Goal: Information Seeking & Learning: Learn about a topic

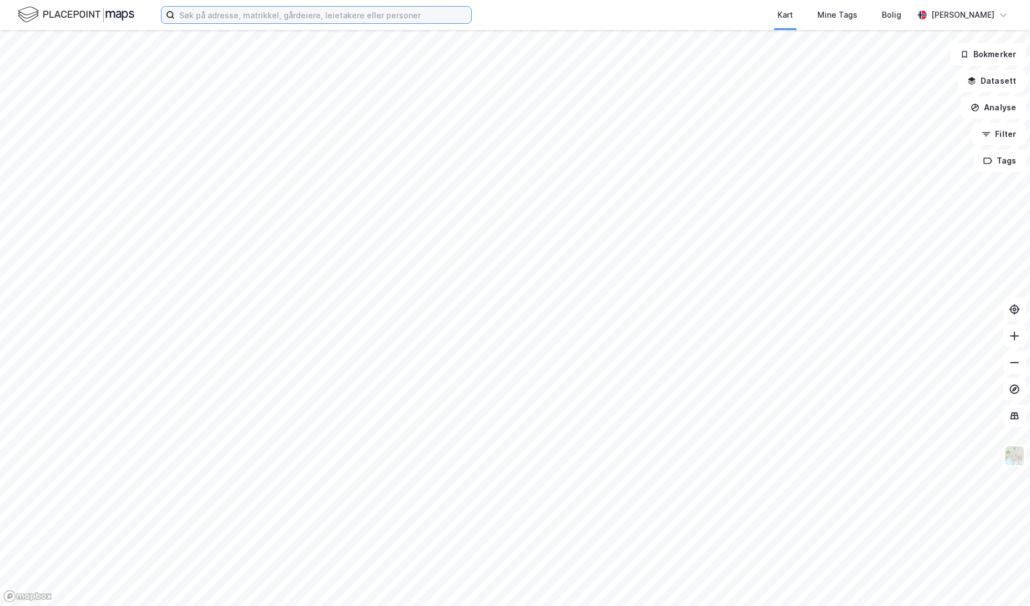
click at [245, 16] on input at bounding box center [323, 15] width 296 height 17
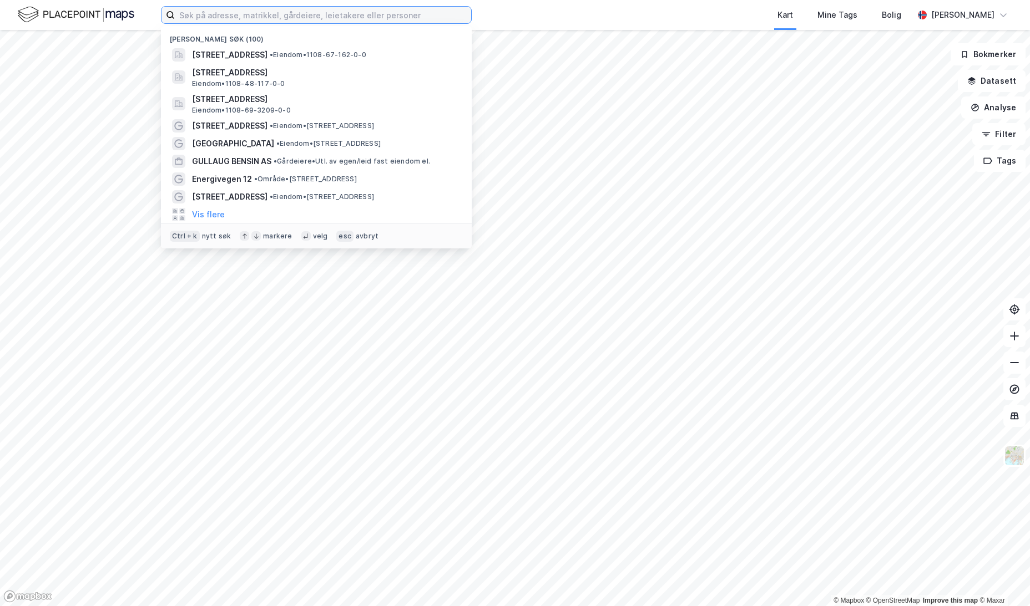
paste input "Granbergstubben24, [GEOGRAPHIC_DATA]"
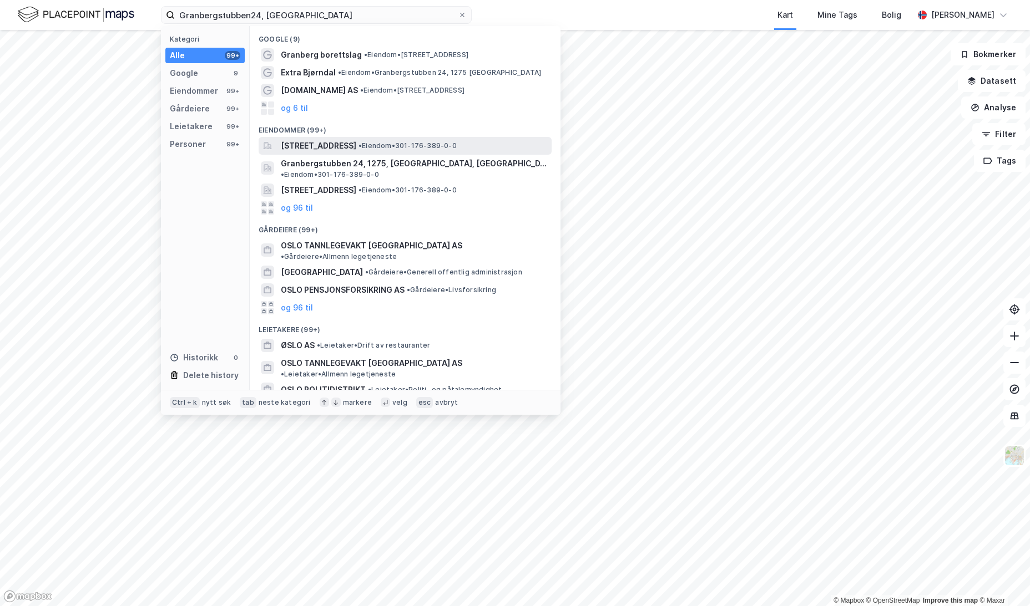
click at [314, 147] on span "[STREET_ADDRESS]" at bounding box center [318, 145] width 75 height 13
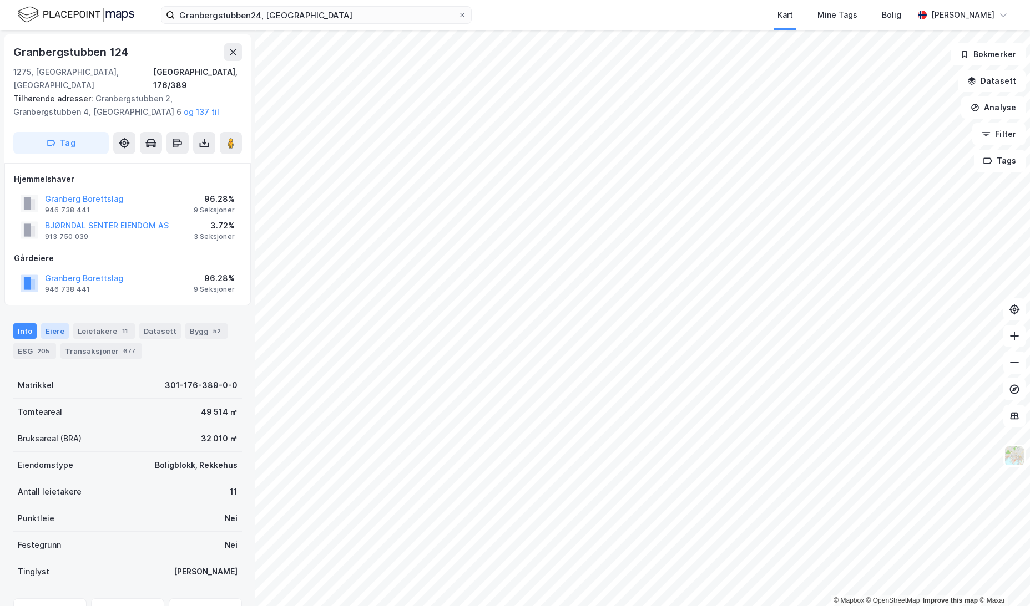
click at [58, 323] on div "Eiere" at bounding box center [55, 331] width 28 height 16
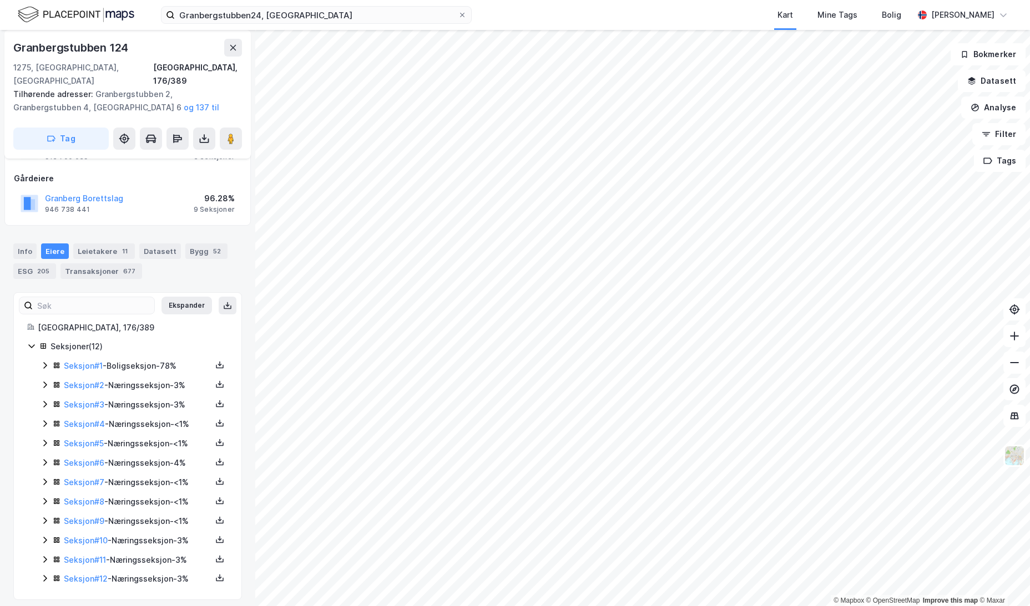
scroll to position [82, 0]
click at [45, 378] on icon at bounding box center [45, 382] width 9 height 9
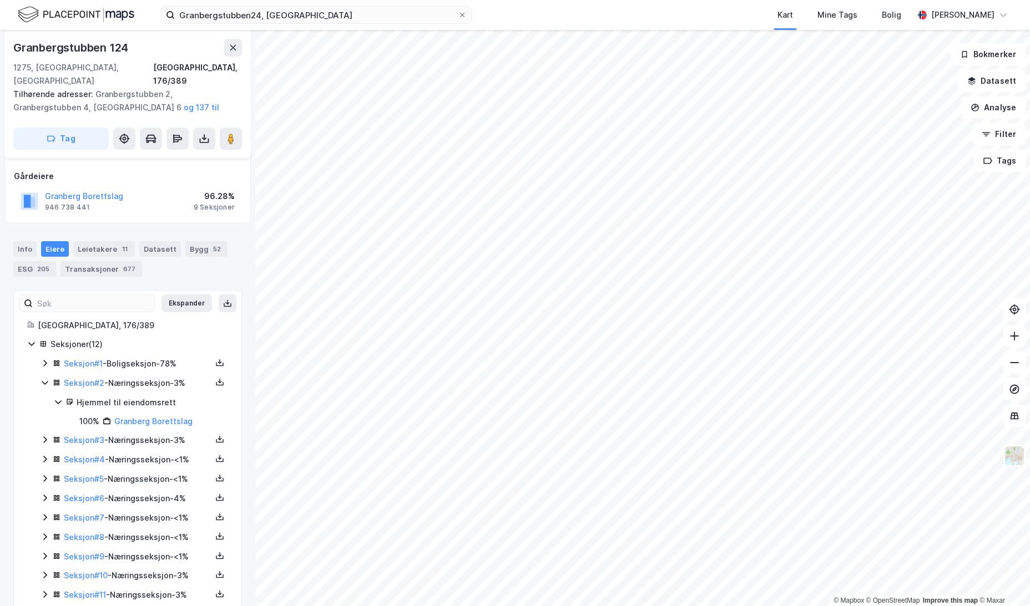
click at [45, 378] on icon at bounding box center [45, 382] width 9 height 9
click at [45, 398] on icon at bounding box center [45, 402] width 9 height 9
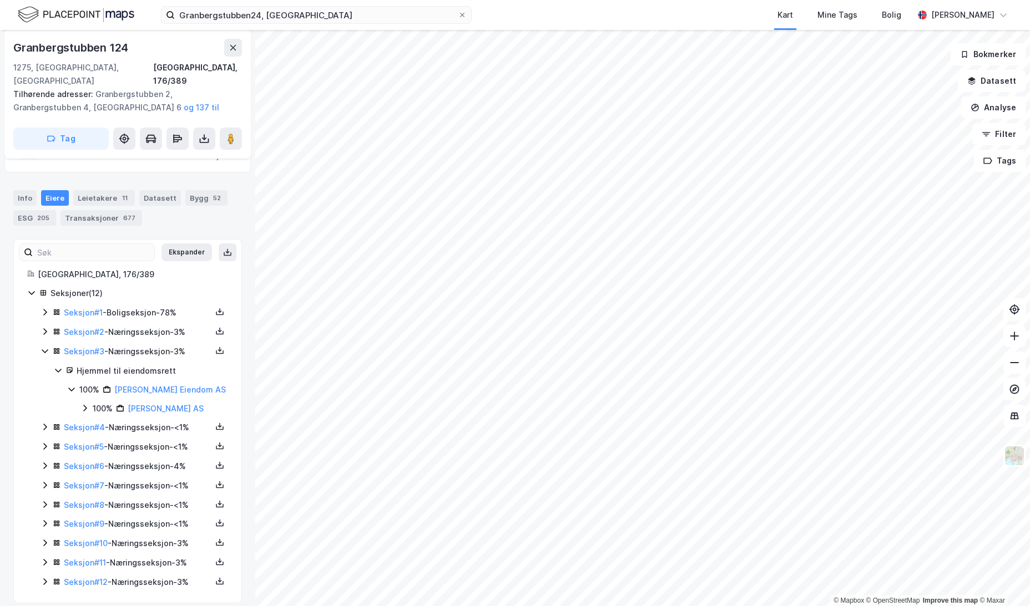
scroll to position [156, 0]
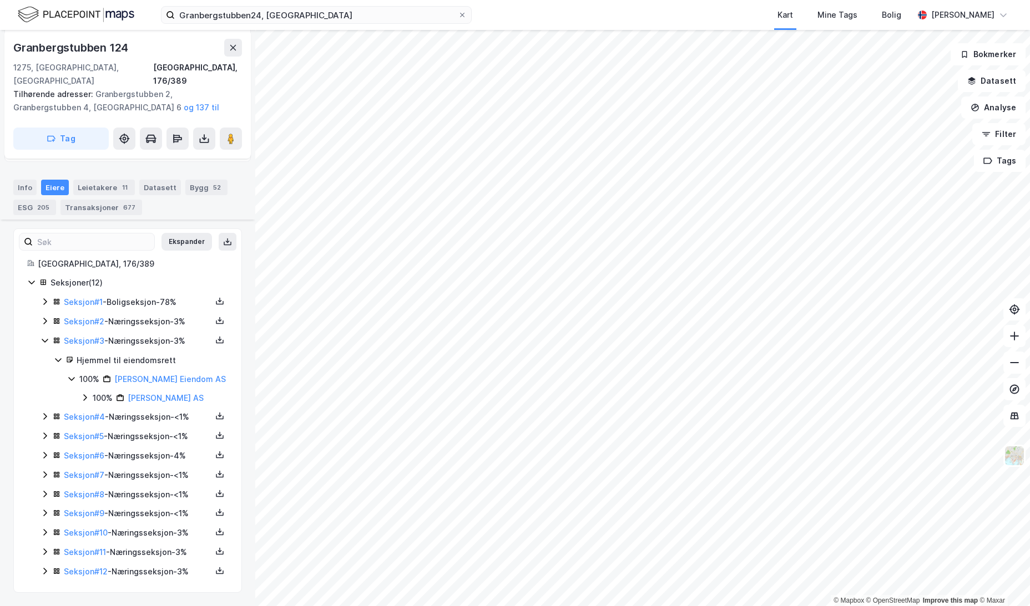
click at [43, 421] on icon at bounding box center [45, 416] width 9 height 9
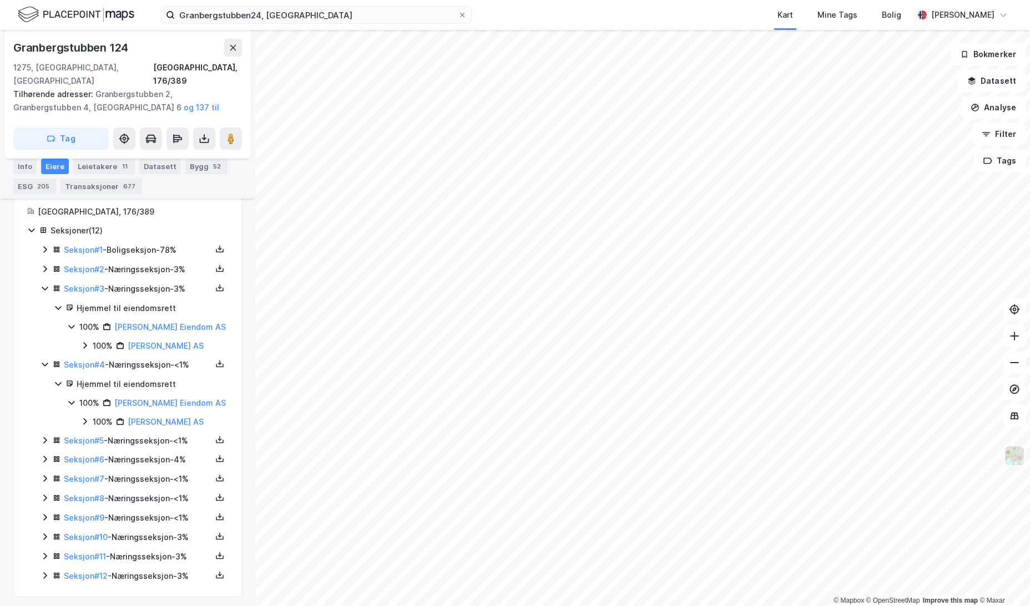
scroll to position [230, 0]
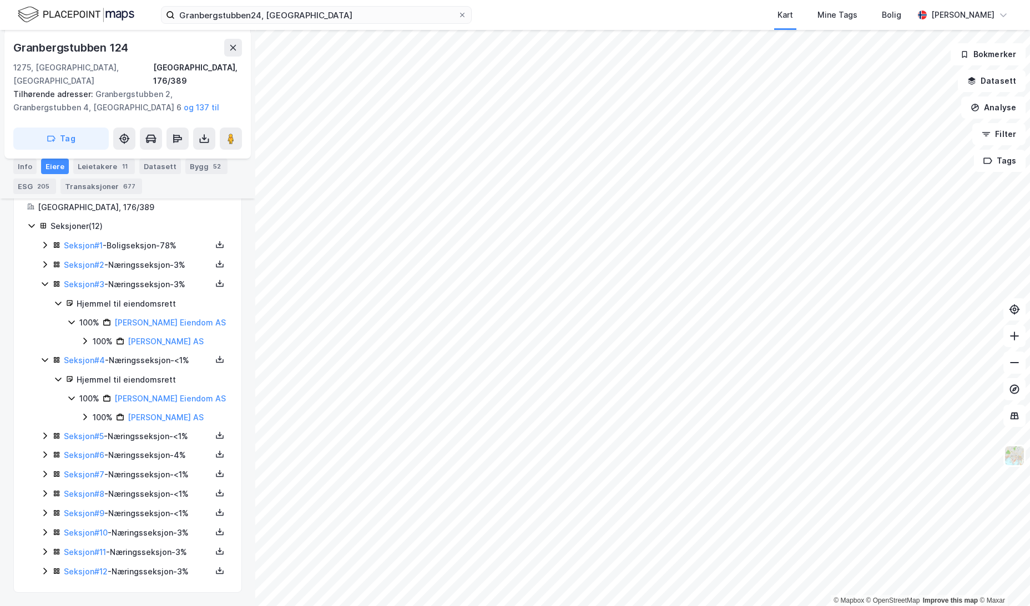
click at [44, 441] on icon at bounding box center [45, 436] width 9 height 9
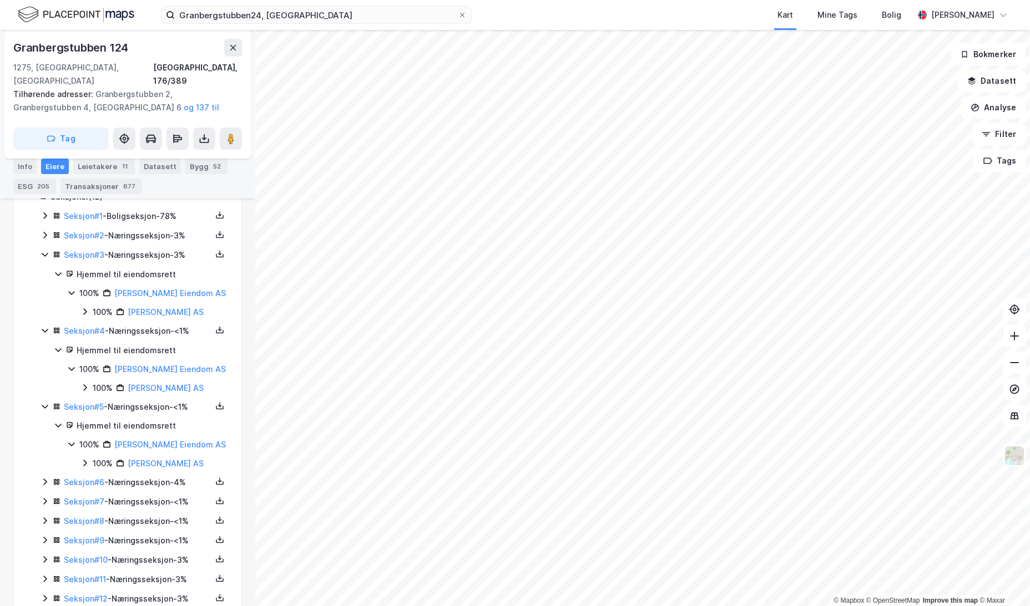
drag, startPoint x: 119, startPoint y: 396, endPoint x: 111, endPoint y: 387, distance: 11.8
click at [111, 376] on div "100% [PERSON_NAME] AS" at bounding box center [153, 369] width 149 height 13
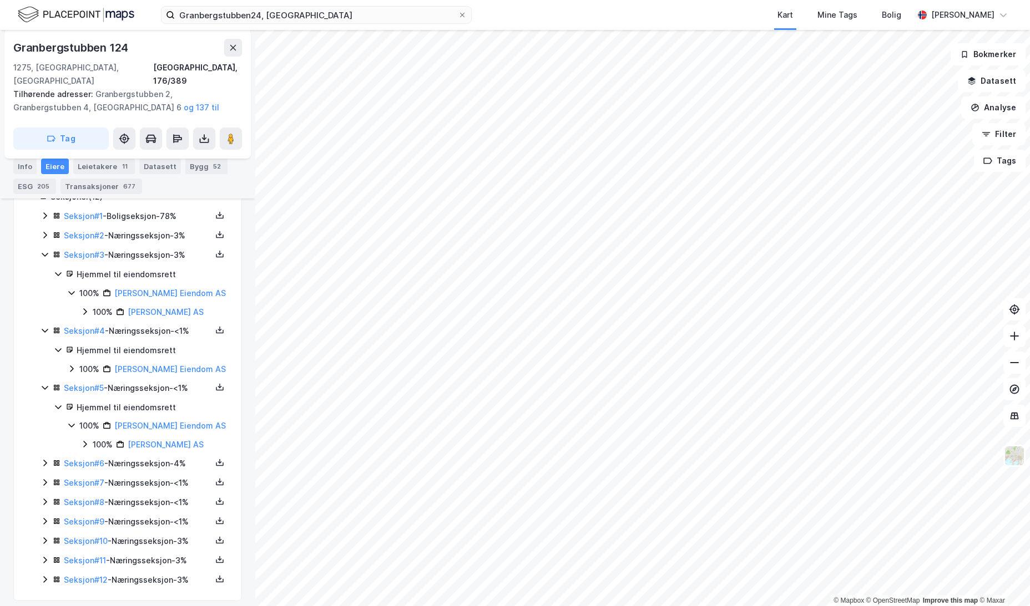
copy link "[PERSON_NAME] Eiendom AS"
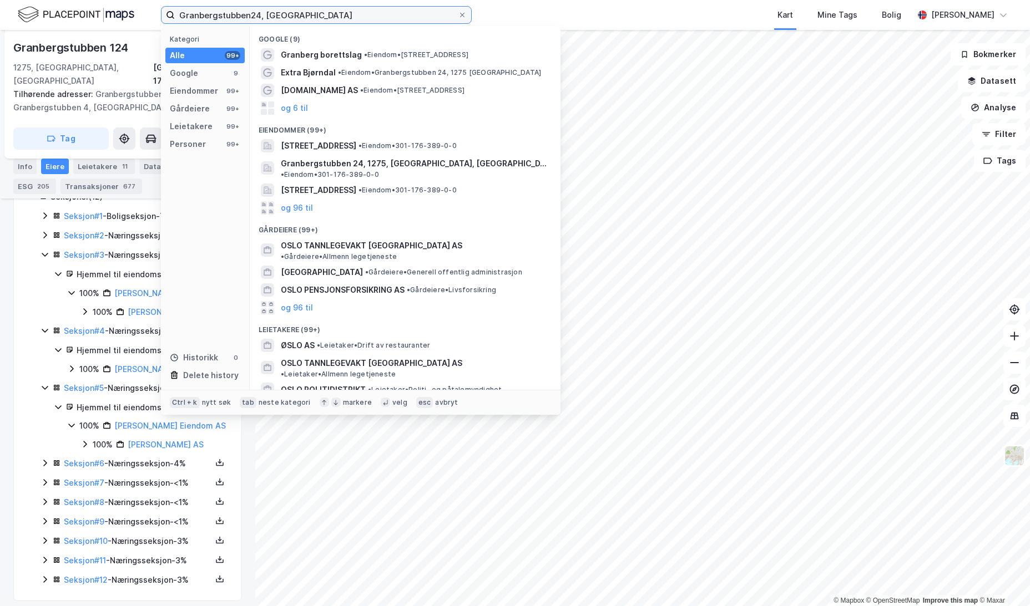
drag, startPoint x: 240, startPoint y: 22, endPoint x: 146, endPoint y: 23, distance: 93.8
click at [146, 23] on div "Granbergstubben24, [GEOGRAPHIC_DATA] Kategori Alle 99+ Google 9 Eiendommer 99+ …" at bounding box center [515, 15] width 1030 height 30
paste input "Høymyrmarka3, Asker"
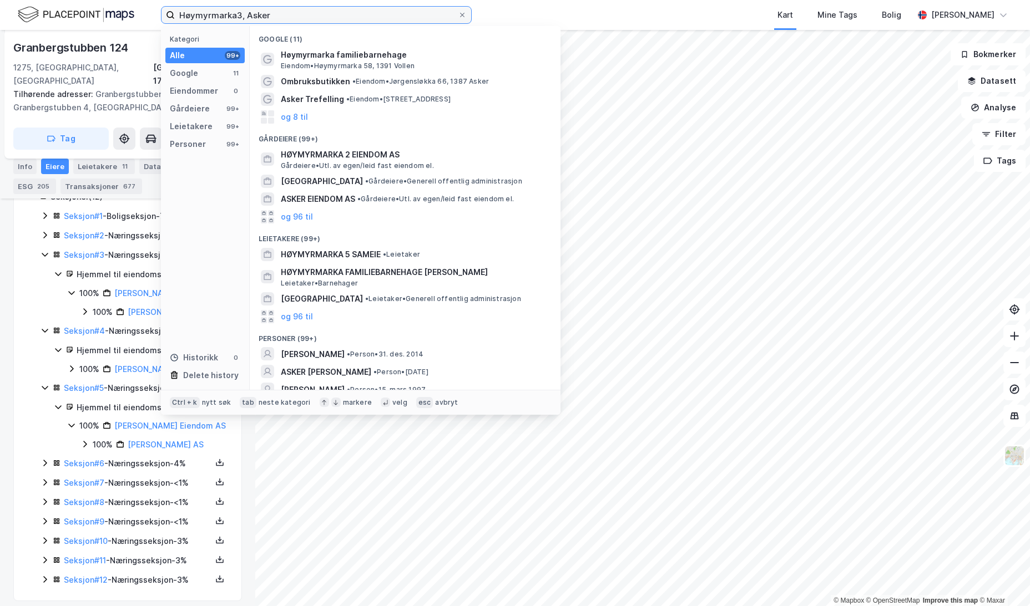
click at [340, 12] on input "Høymyrmarka3, Asker" at bounding box center [316, 15] width 283 height 17
drag, startPoint x: 280, startPoint y: 10, endPoint x: 240, endPoint y: 6, distance: 39.6
click at [240, 6] on label "Høymyrmarka3, Asker" at bounding box center [316, 15] width 311 height 18
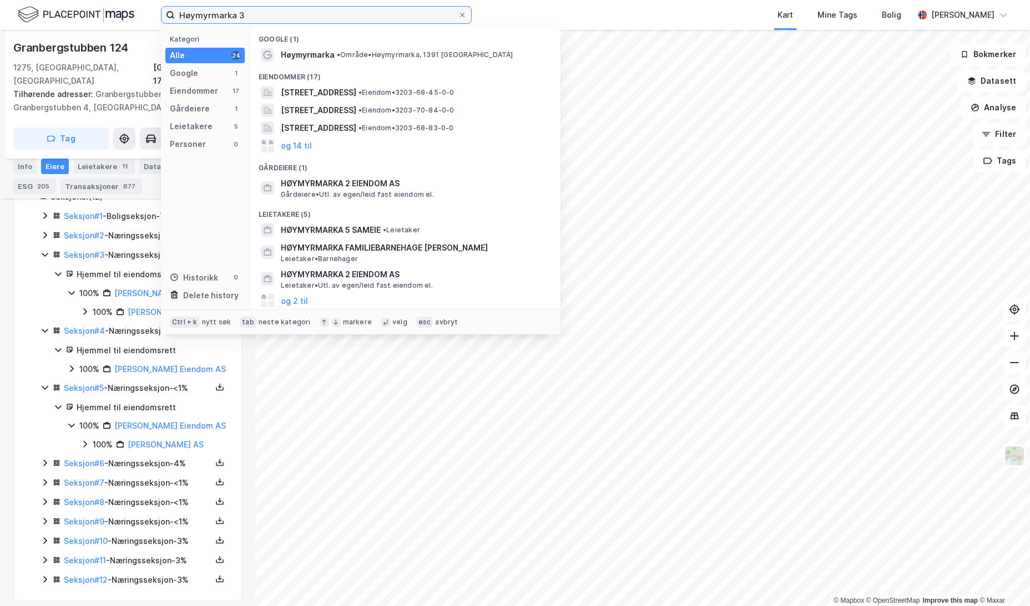
type input "Høymyrmarka 3"
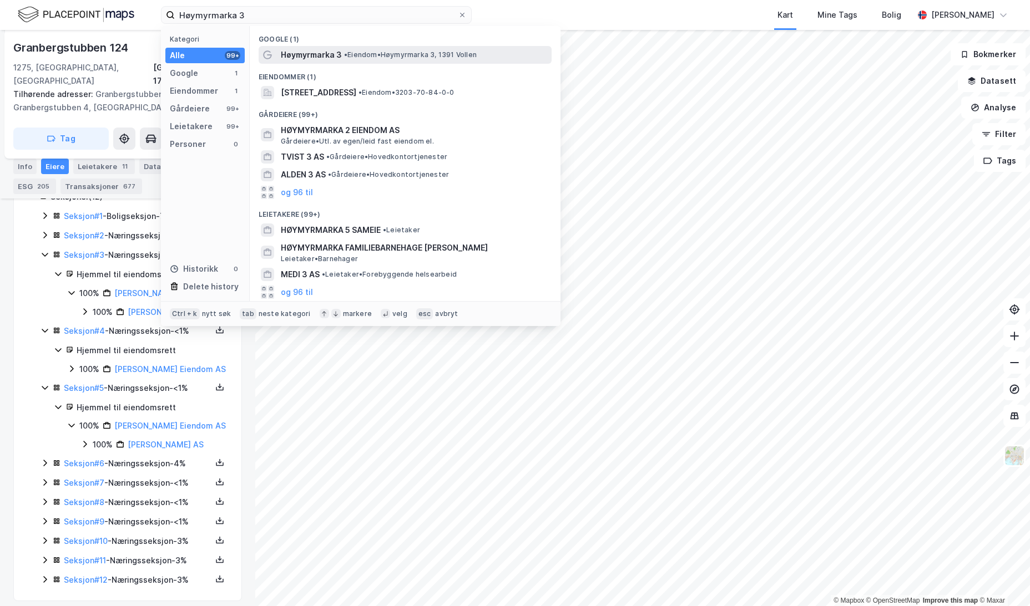
click at [325, 56] on span "Høymyrmarka 3" at bounding box center [311, 54] width 61 height 13
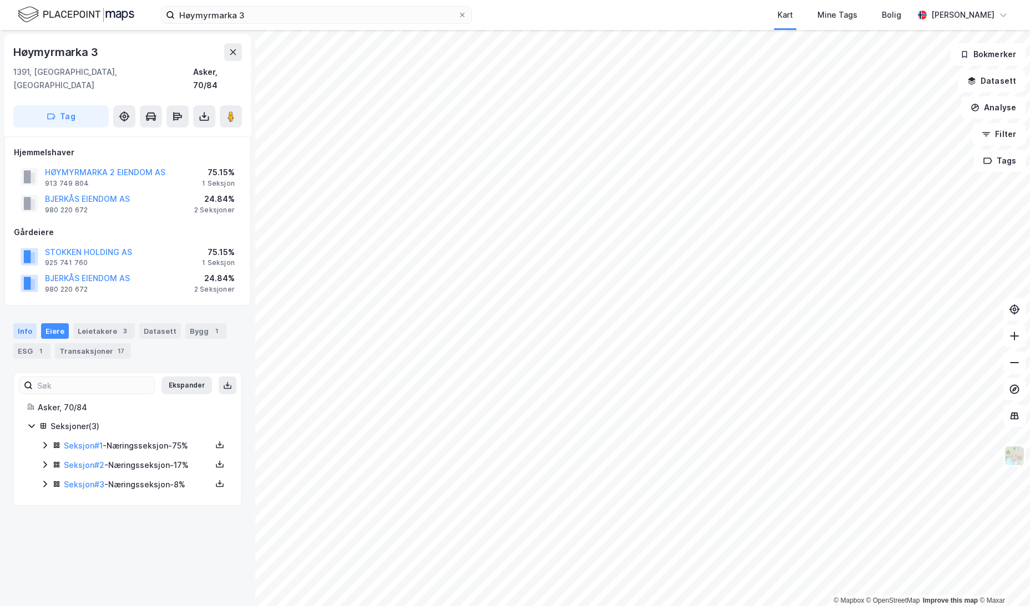
click at [14, 323] on div "Info" at bounding box center [24, 331] width 23 height 16
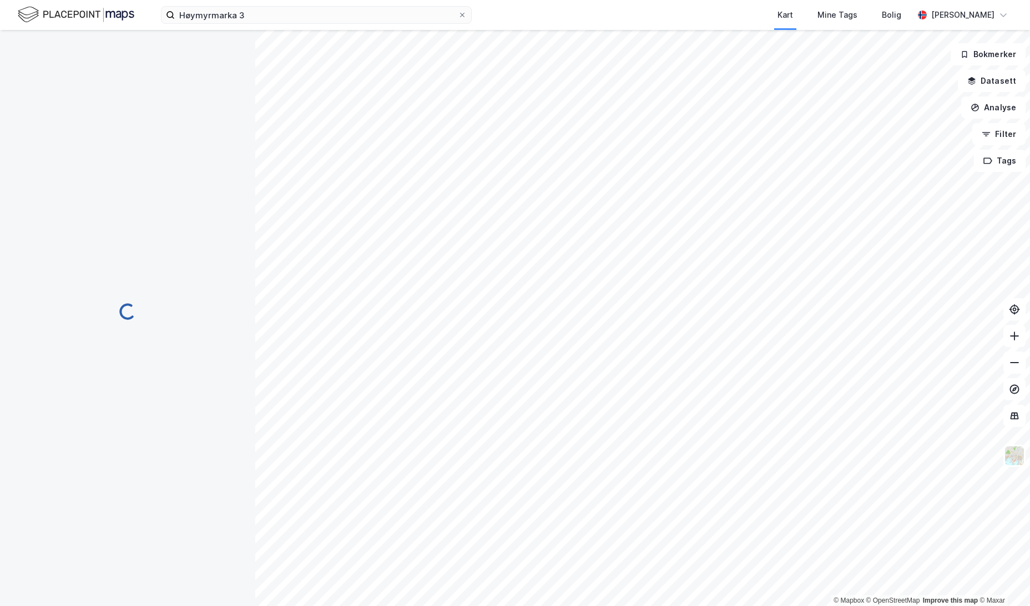
scroll to position [136, 0]
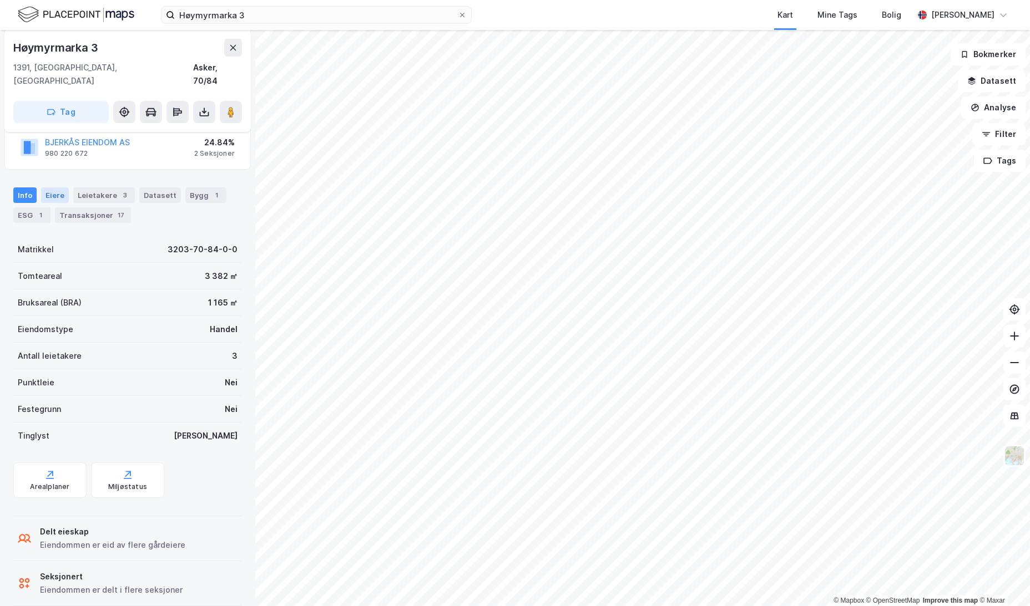
click at [54, 188] on div "Eiere" at bounding box center [55, 196] width 28 height 16
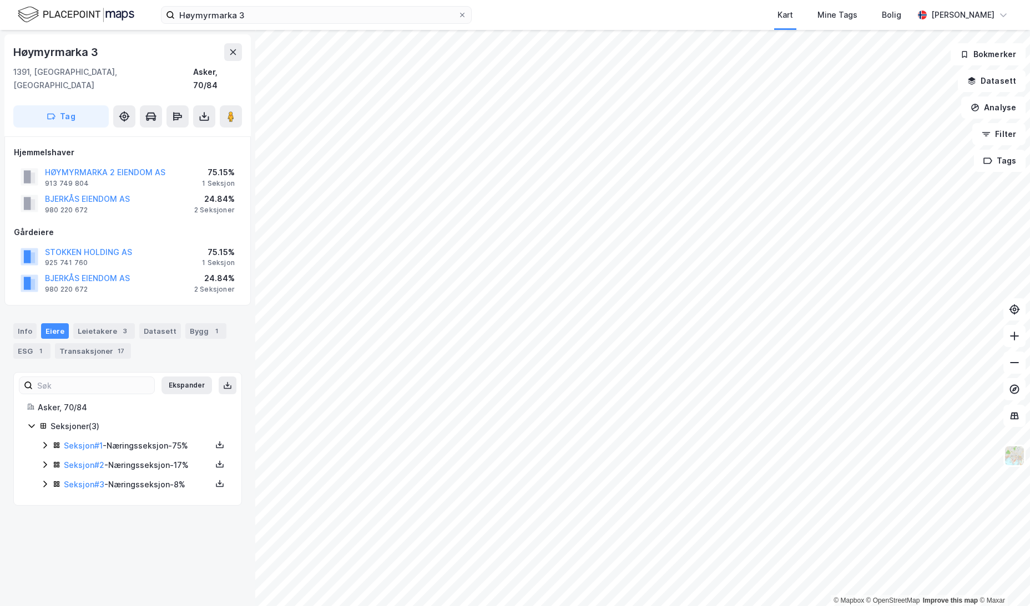
click at [44, 441] on icon at bounding box center [45, 445] width 9 height 9
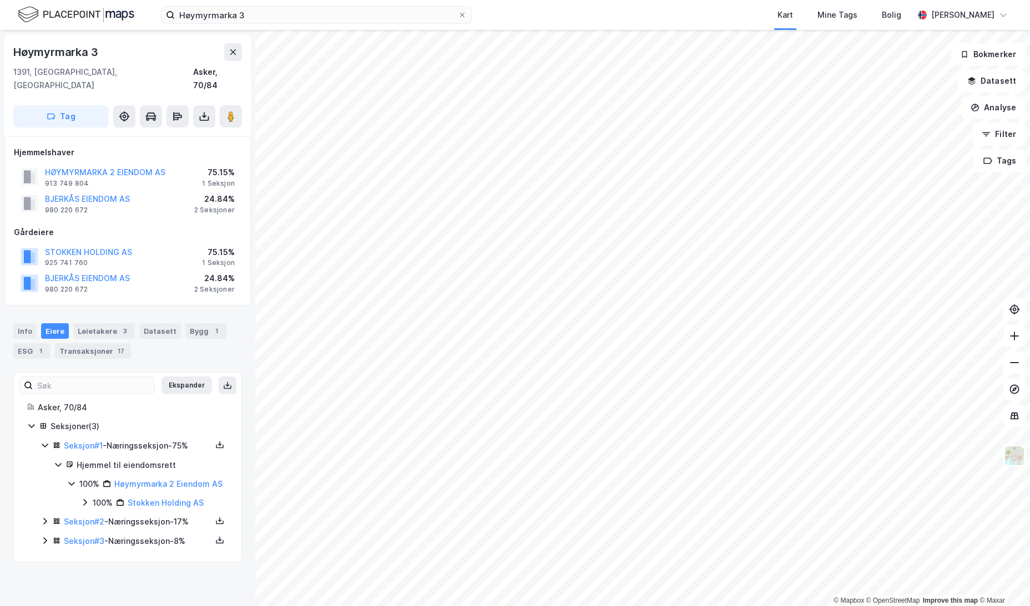
click at [44, 441] on icon at bounding box center [45, 445] width 9 height 9
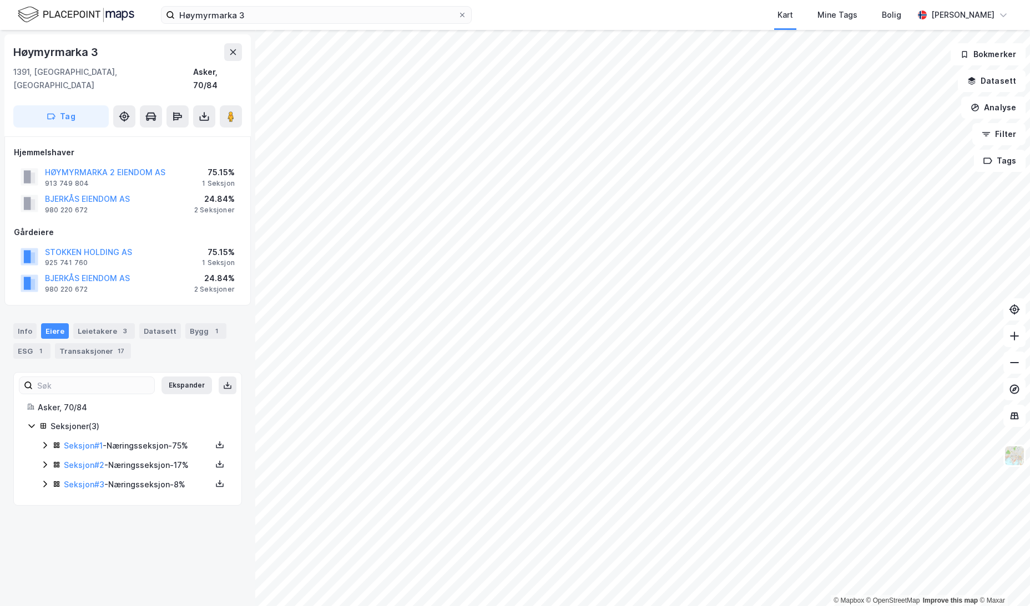
click at [43, 461] on icon at bounding box center [45, 465] width 9 height 9
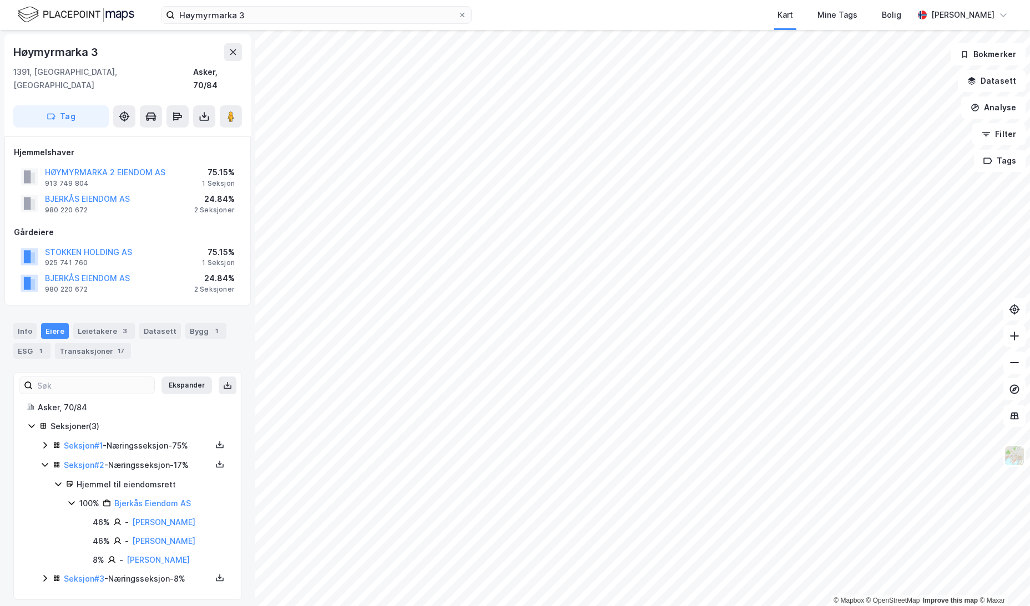
click at [43, 461] on icon at bounding box center [45, 465] width 9 height 9
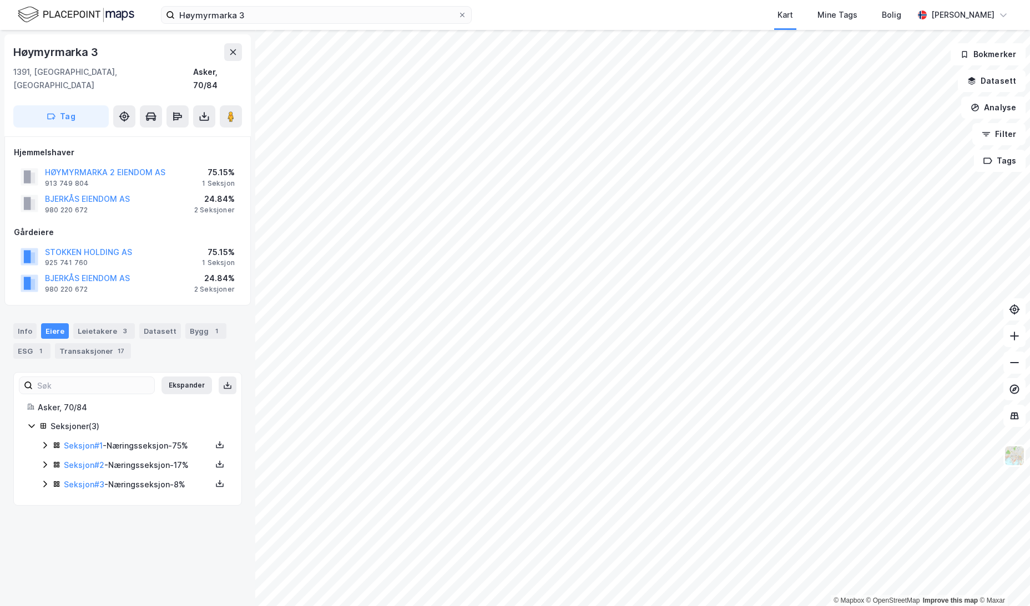
click at [43, 480] on icon at bounding box center [45, 484] width 9 height 9
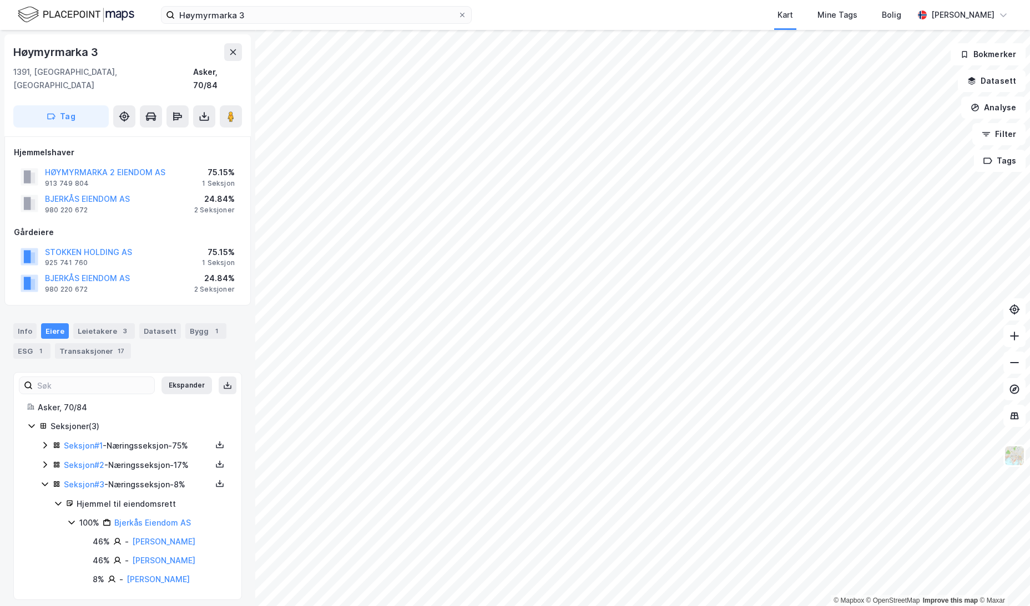
click at [43, 480] on icon at bounding box center [45, 484] width 9 height 9
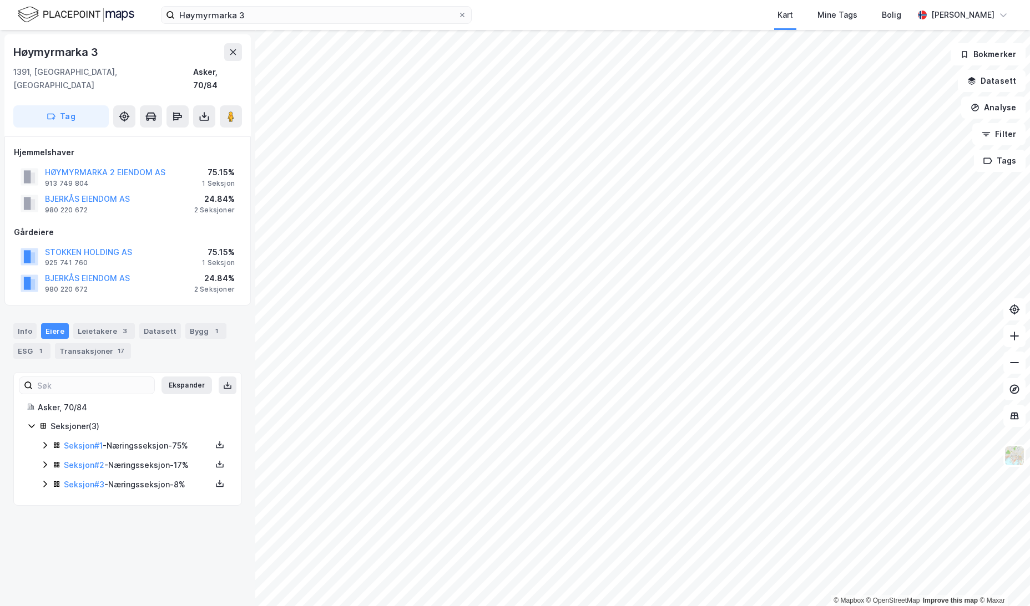
click at [43, 441] on icon at bounding box center [45, 445] width 9 height 9
drag, startPoint x: 134, startPoint y: 471, endPoint x: 121, endPoint y: 471, distance: 13.3
click at [121, 479] on link "Høymyrmarka 2 Eiendom AS" at bounding box center [168, 483] width 108 height 9
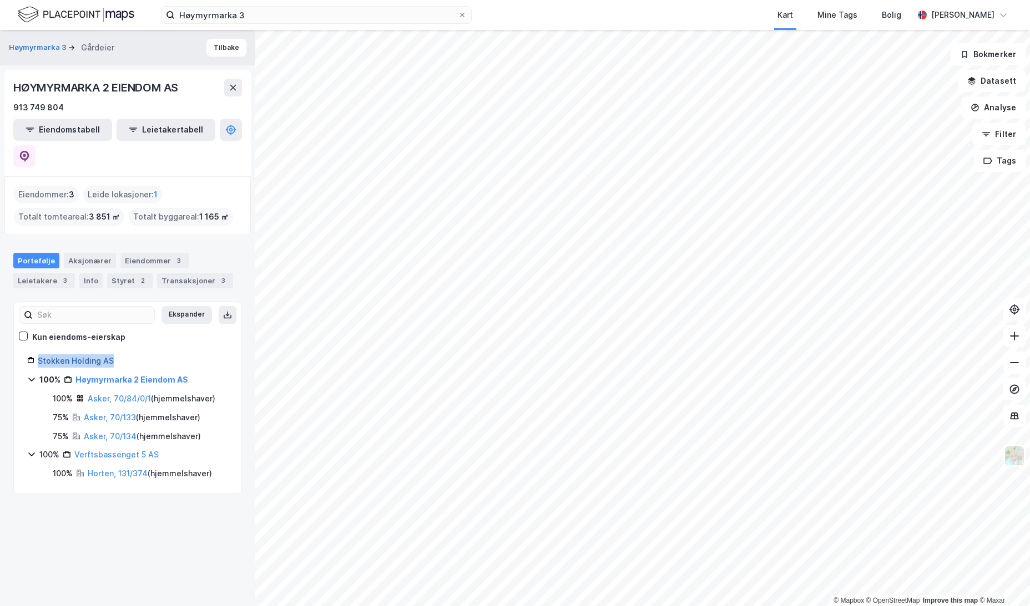
drag, startPoint x: 120, startPoint y: 336, endPoint x: 39, endPoint y: 336, distance: 81.0
click at [39, 355] on div "Stokken Holding AS" at bounding box center [133, 361] width 190 height 13
click at [29, 151] on icon at bounding box center [24, 156] width 9 height 11
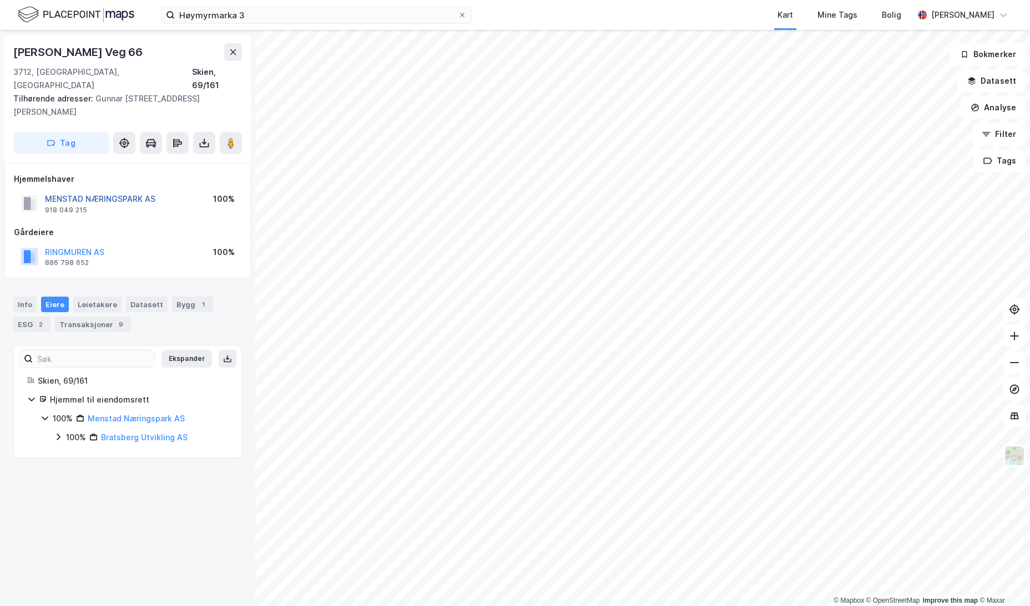
click at [0, 0] on button "MENSTAD NÆRINGSPARK AS" at bounding box center [0, 0] width 0 height 0
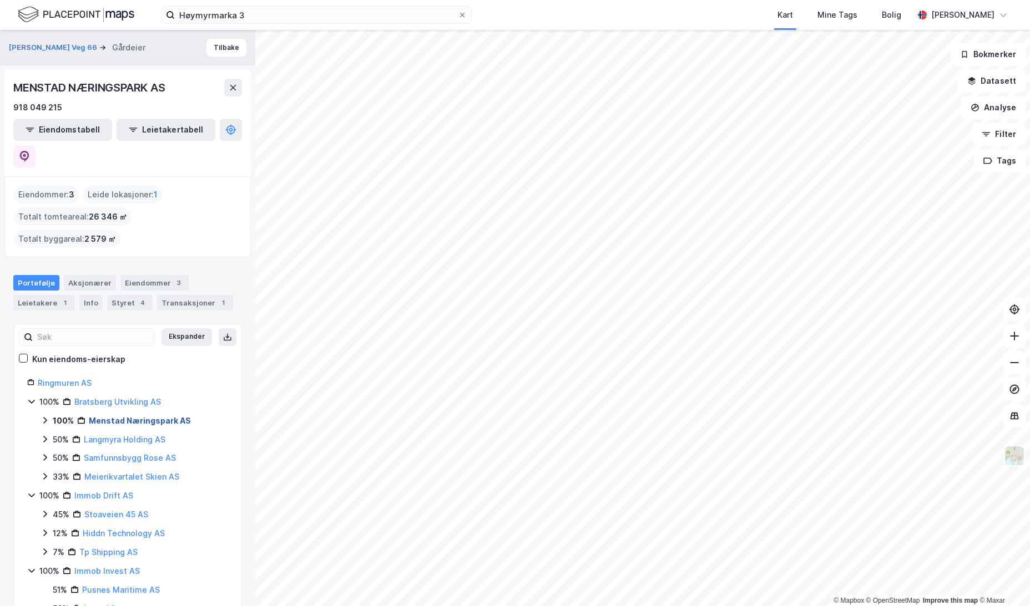
click at [132, 416] on link "Menstad Næringspark AS" at bounding box center [140, 420] width 102 height 9
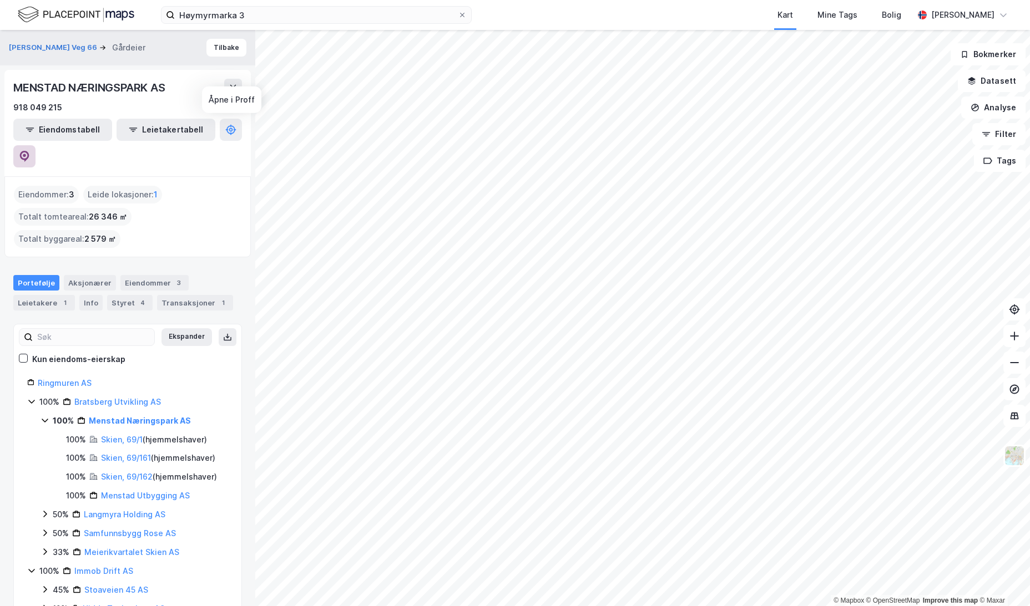
click at [26, 154] on icon at bounding box center [24, 155] width 3 height 3
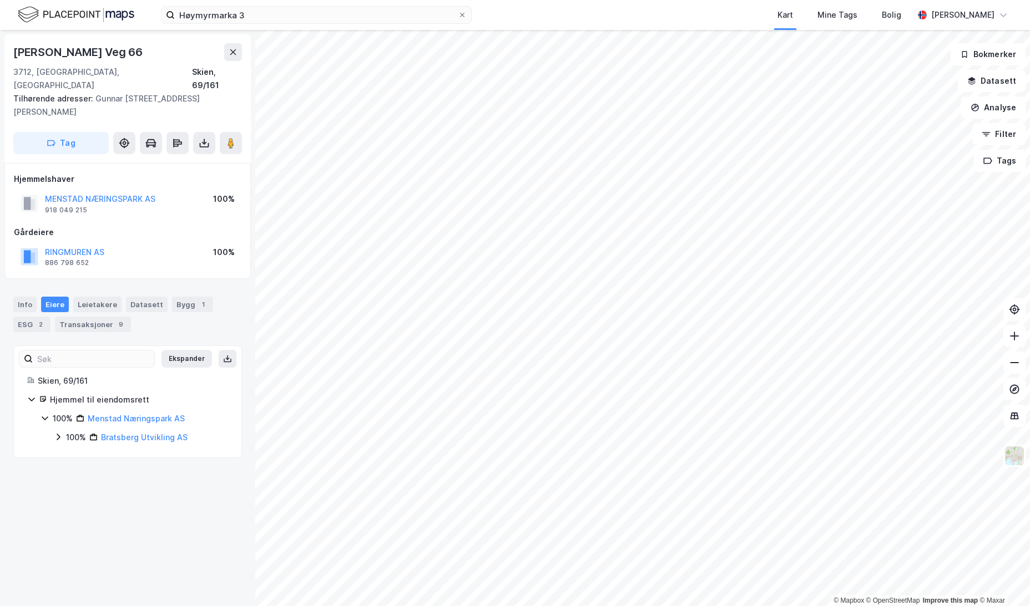
click at [58, 434] on icon at bounding box center [58, 437] width 3 height 7
click at [70, 452] on icon at bounding box center [71, 456] width 9 height 9
click at [975, 81] on icon "button" at bounding box center [971, 81] width 9 height 9
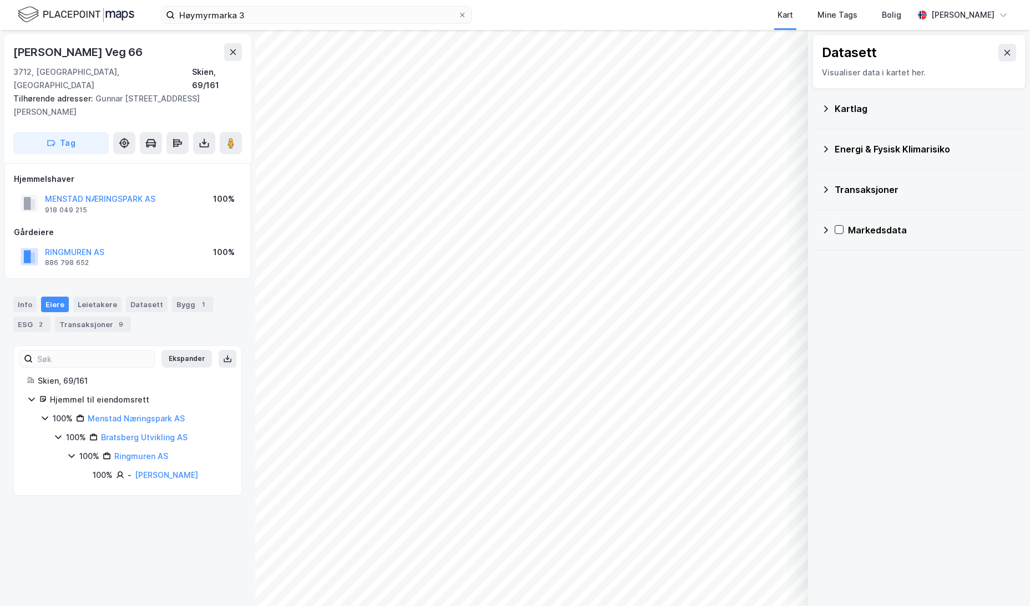
click at [826, 194] on icon at bounding box center [825, 189] width 9 height 9
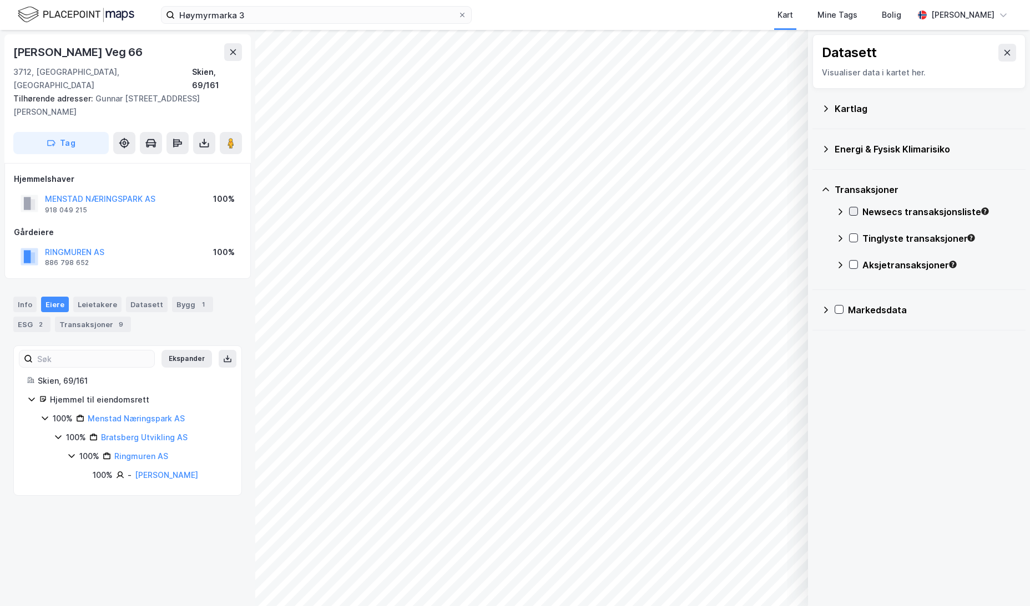
click at [852, 211] on icon at bounding box center [854, 212] width 8 height 8
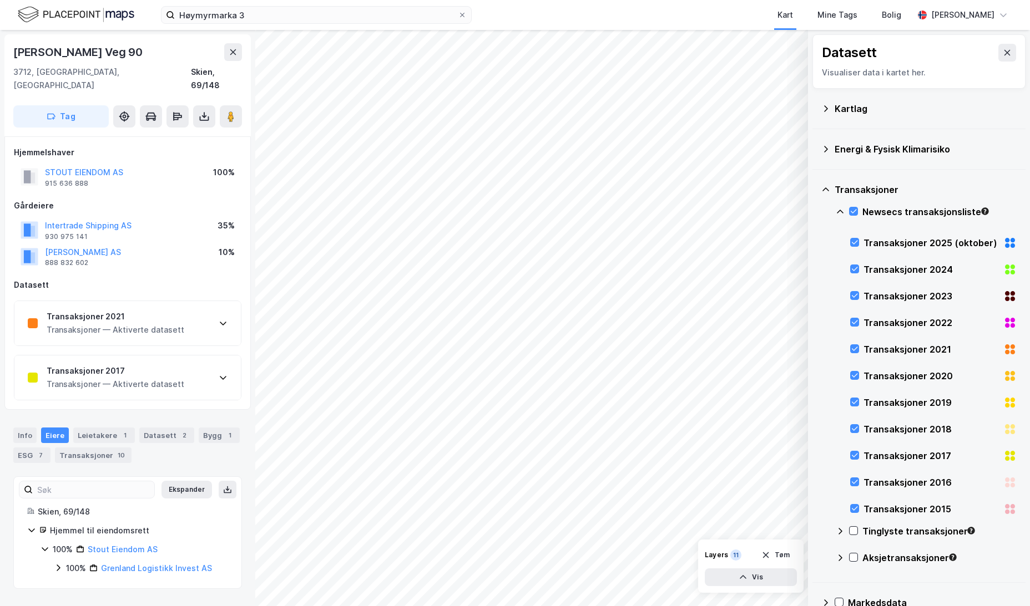
click at [220, 319] on icon at bounding box center [223, 323] width 9 height 9
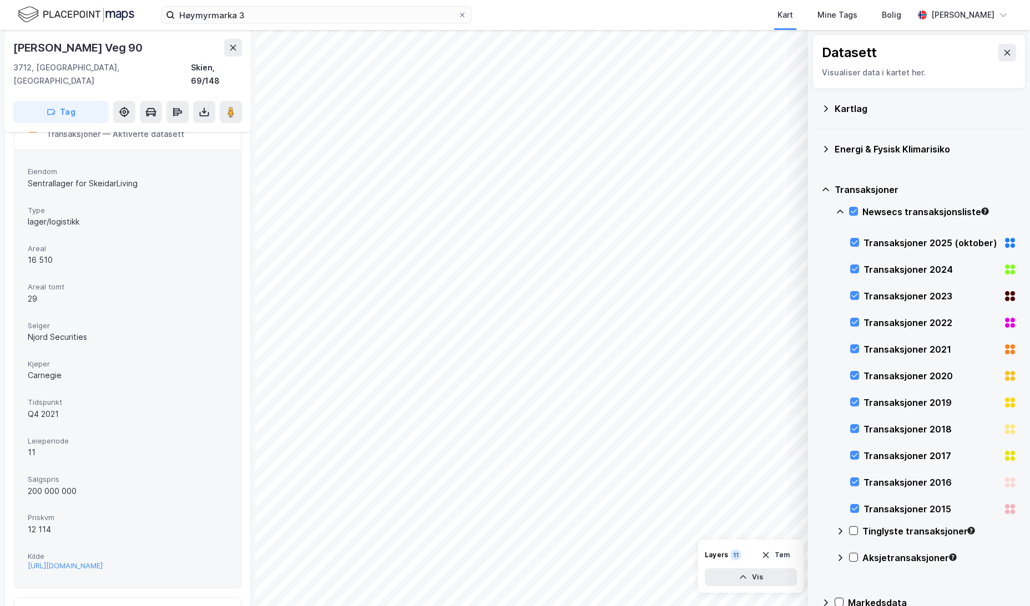
scroll to position [222, 0]
